Goal: Transaction & Acquisition: Purchase product/service

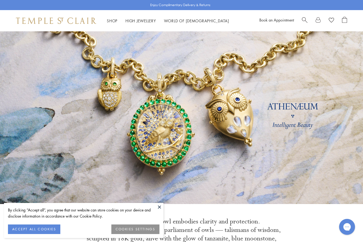
click at [158, 203] on button at bounding box center [159, 207] width 8 height 8
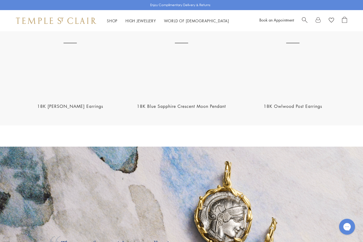
scroll to position [688, 0]
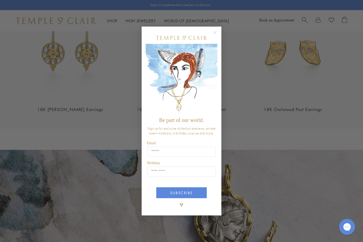
click at [218, 29] on icon "Close dialog" at bounding box center [215, 32] width 7 height 7
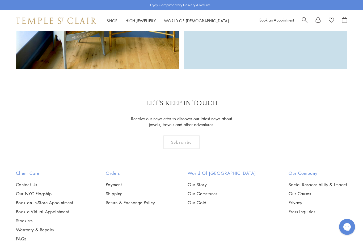
scroll to position [1349, 0]
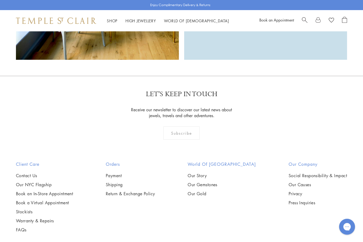
click at [47, 182] on link "Our NYC Flagship" at bounding box center [44, 185] width 57 height 6
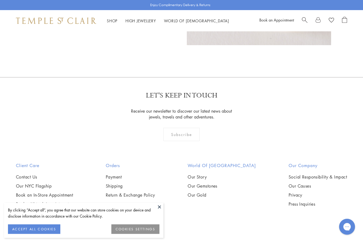
scroll to position [394, 0]
click at [144, 22] on link "High Jewellery High Jewellery" at bounding box center [140, 20] width 31 height 5
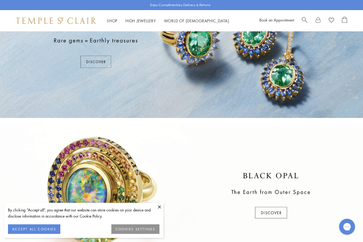
scroll to position [59, 0]
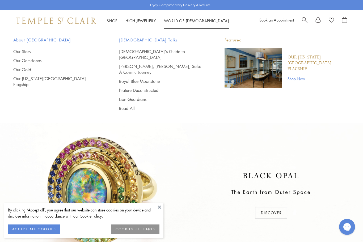
click at [125, 50] on link "[DEMOGRAPHIC_DATA]'s Guide to [GEOGRAPHIC_DATA]" at bounding box center [161, 55] width 85 height 12
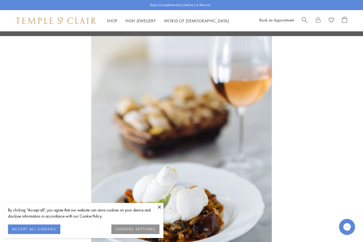
scroll to position [1704, 0]
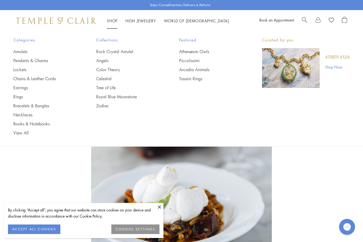
click at [19, 51] on link "Amulets" at bounding box center [44, 52] width 62 height 6
click at [18, 61] on link "Pendants & Charms" at bounding box center [44, 61] width 62 height 6
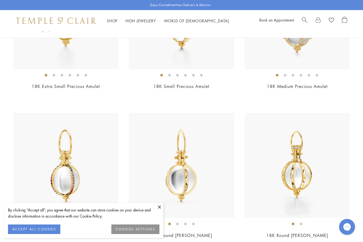
scroll to position [1618, 0]
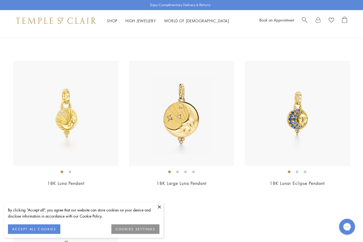
scroll to position [3015, 0]
click at [107, 28] on div "Shop Shop Categories Amulets Pendants & Charms Lockets Chains & Leather Cords E…" at bounding box center [181, 20] width 363 height 21
click at [105, 24] on div "Shop Shop Categories Amulets Pendants & Charms Lockets Chains & Leather Cords E…" at bounding box center [128, 21] width 225 height 7
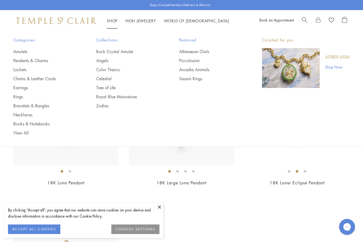
click at [16, 71] on link "Lockets" at bounding box center [44, 70] width 62 height 6
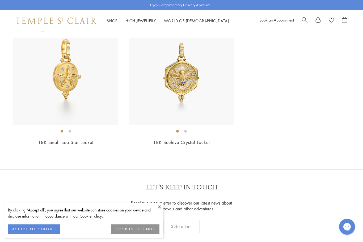
scroll to position [965, 0]
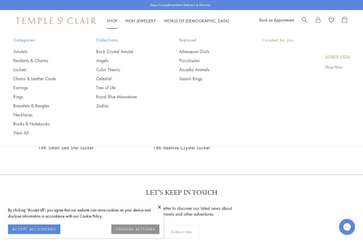
click at [110, 23] on link "Shop Shop" at bounding box center [112, 20] width 11 height 5
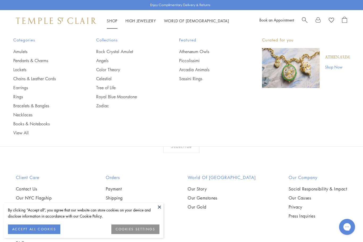
scroll to position [1070, 0]
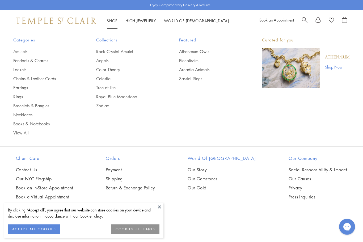
click at [18, 107] on link "Bracelets & Bangles" at bounding box center [44, 106] width 62 height 6
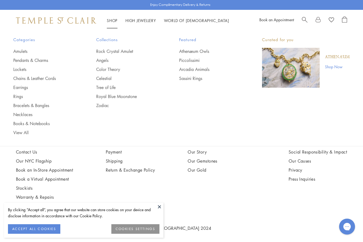
click at [17, 97] on link "Rings" at bounding box center [44, 97] width 62 height 6
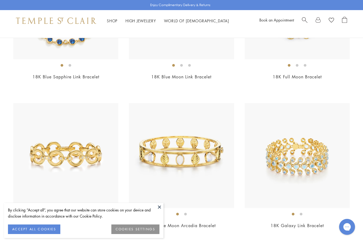
scroll to position [1305, 0]
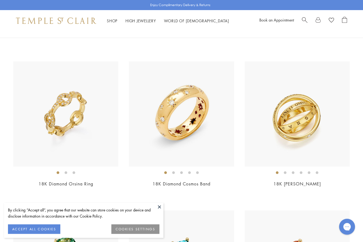
scroll to position [334, 0]
click at [167, 130] on img at bounding box center [181, 113] width 105 height 105
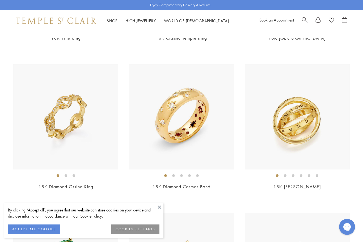
click at [157, 208] on button at bounding box center [159, 207] width 8 height 8
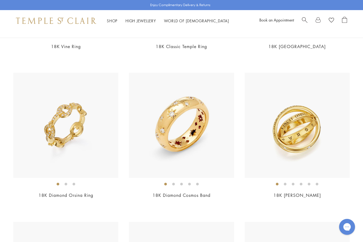
scroll to position [322, 0]
click at [173, 183] on li at bounding box center [173, 184] width 3 height 3
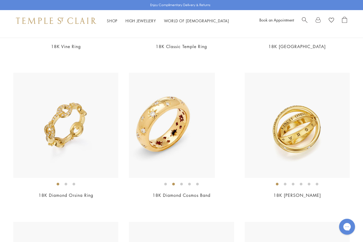
scroll to position [322, 0]
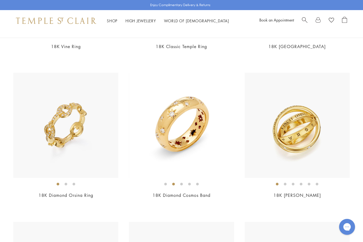
click at [183, 184] on li at bounding box center [181, 184] width 3 height 3
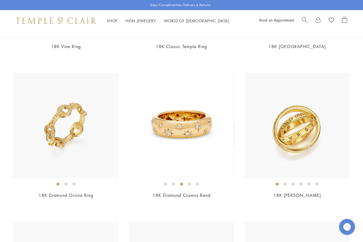
click at [190, 183] on li at bounding box center [189, 184] width 3 height 3
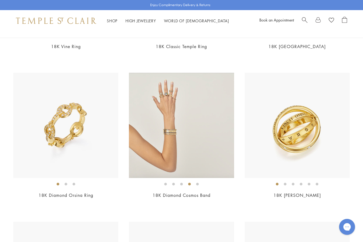
click at [199, 184] on li at bounding box center [197, 184] width 3 height 3
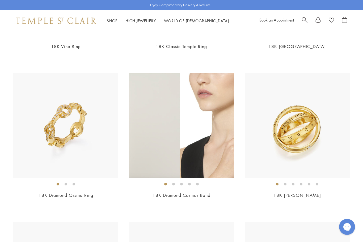
click at [166, 183] on li at bounding box center [165, 184] width 3 height 3
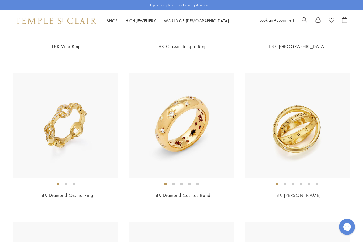
click at [172, 183] on li at bounding box center [173, 184] width 3 height 3
click at [175, 183] on li at bounding box center [173, 184] width 3 height 3
click at [166, 184] on li at bounding box center [165, 184] width 3 height 3
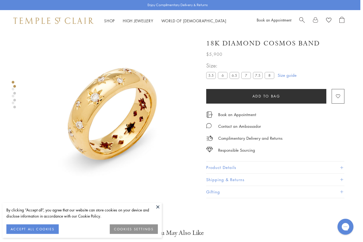
scroll to position [0, 1]
